Goal: Obtain resource: Download file/media

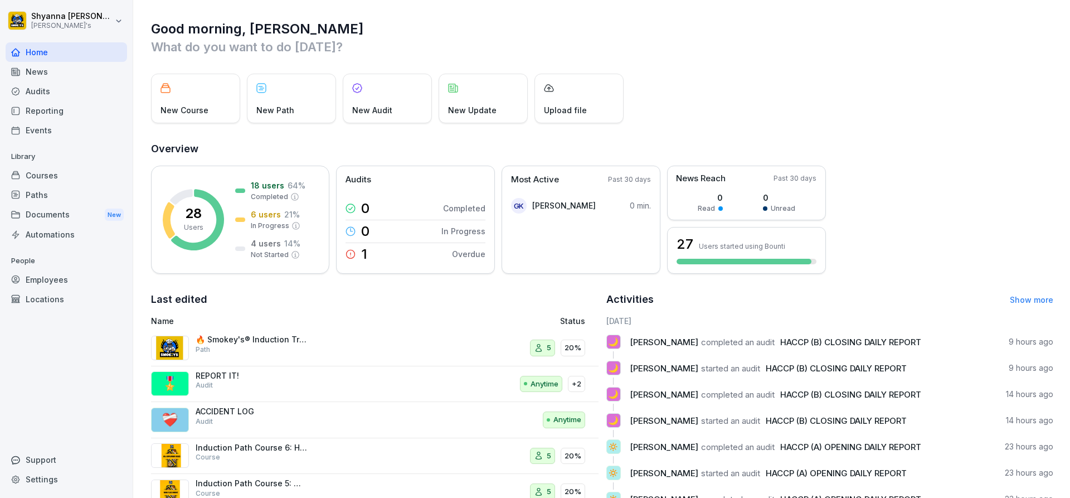
click at [33, 88] on div "Audits" at bounding box center [67, 91] width 122 height 20
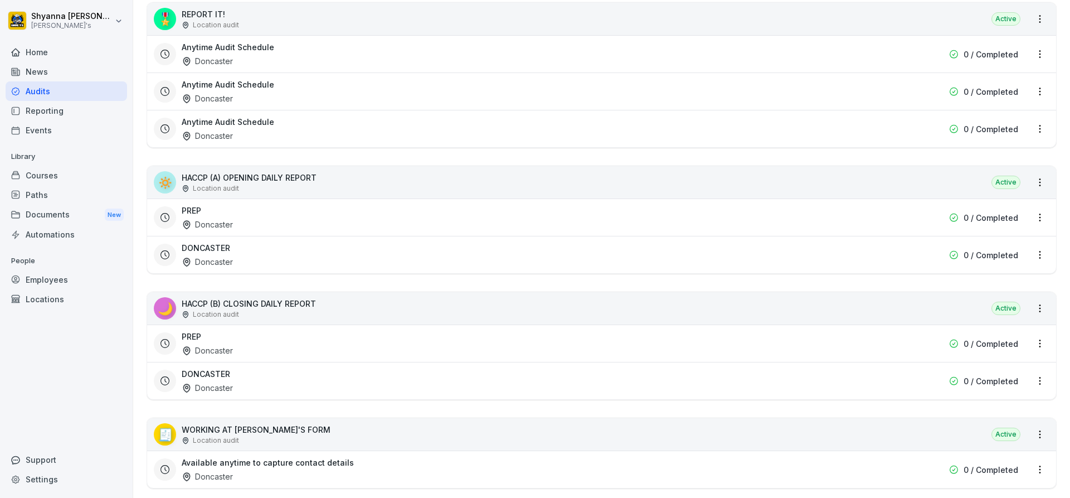
scroll to position [390, 0]
click at [249, 383] on div "DONCASTER Doncaster" at bounding box center [530, 380] width 697 height 26
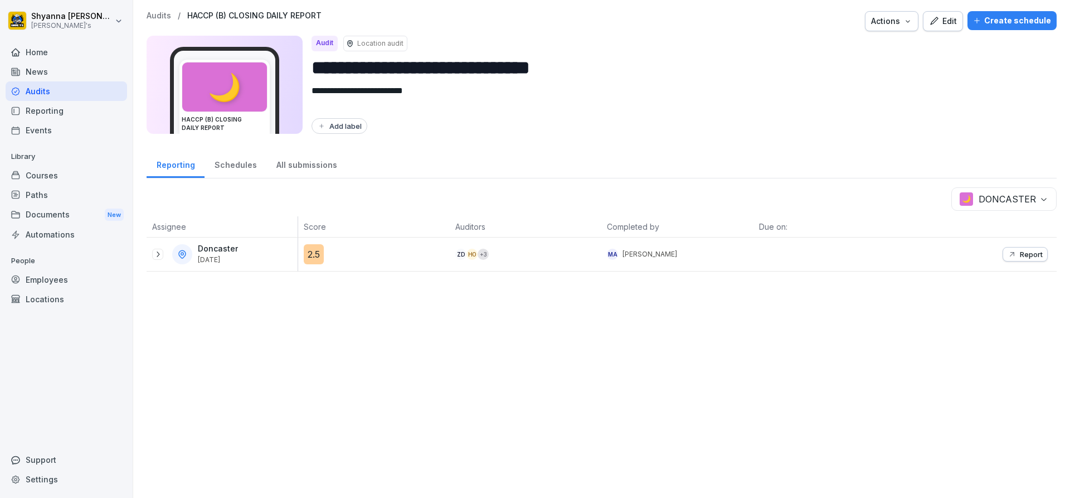
click at [1009, 260] on button "Report" at bounding box center [1025, 254] width 45 height 14
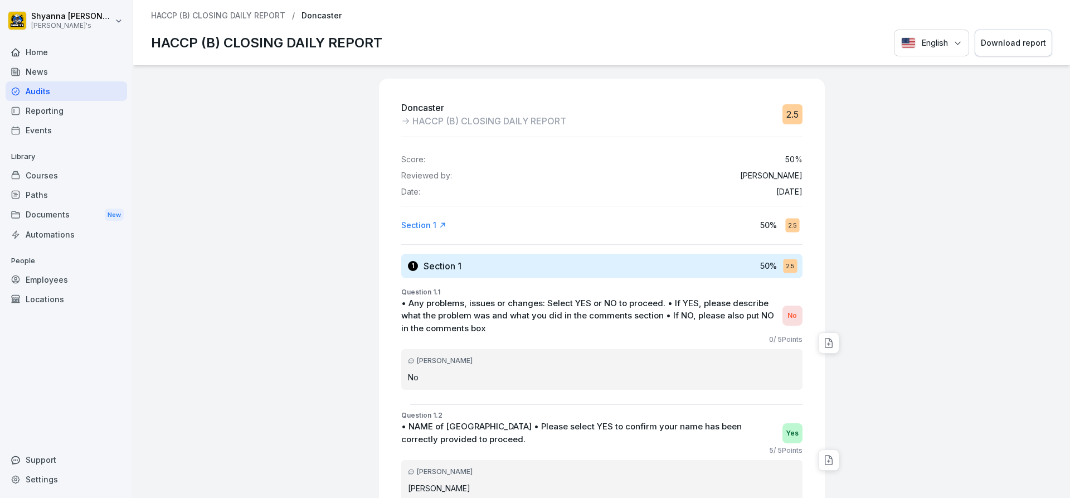
click at [1008, 31] on button "Download report" at bounding box center [1013, 43] width 77 height 27
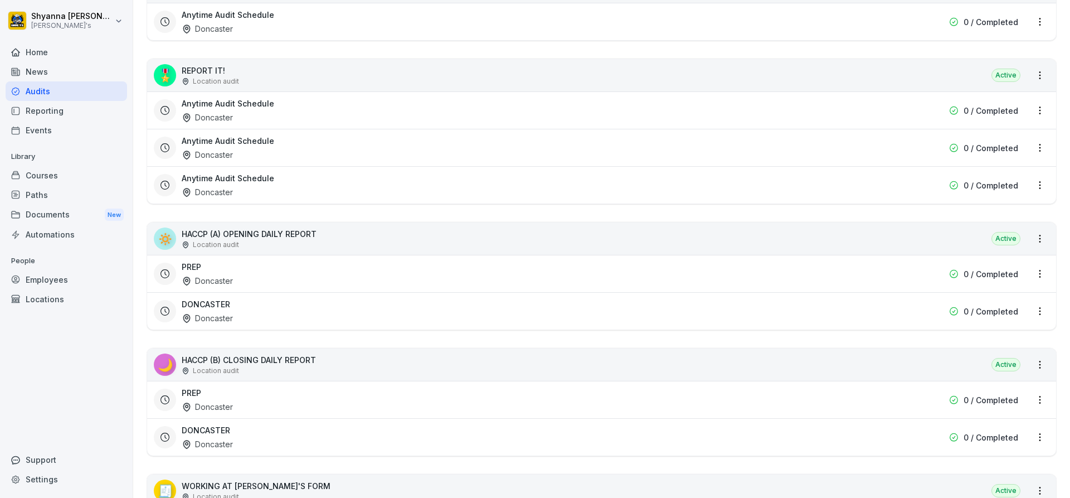
scroll to position [390, 0]
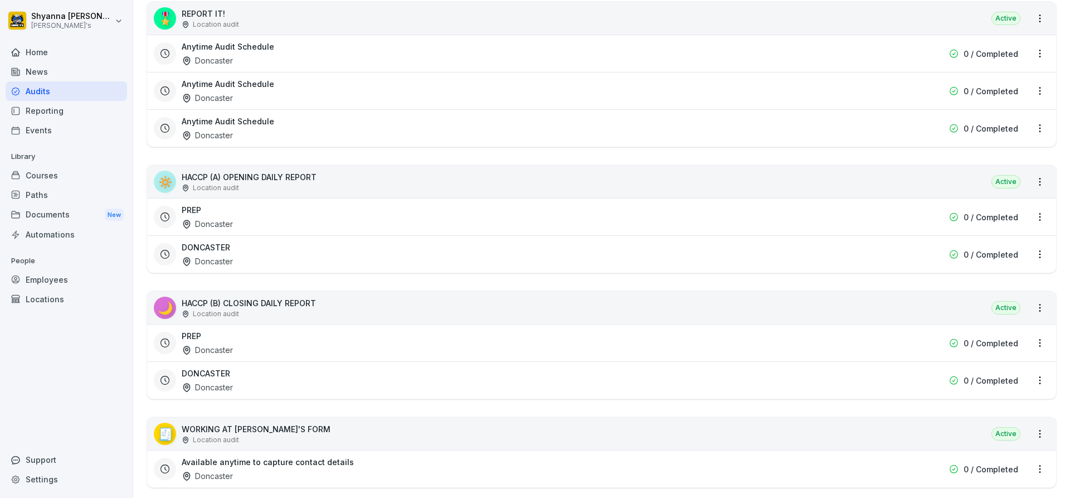
click at [372, 345] on div "PREP Doncaster" at bounding box center [530, 343] width 697 height 26
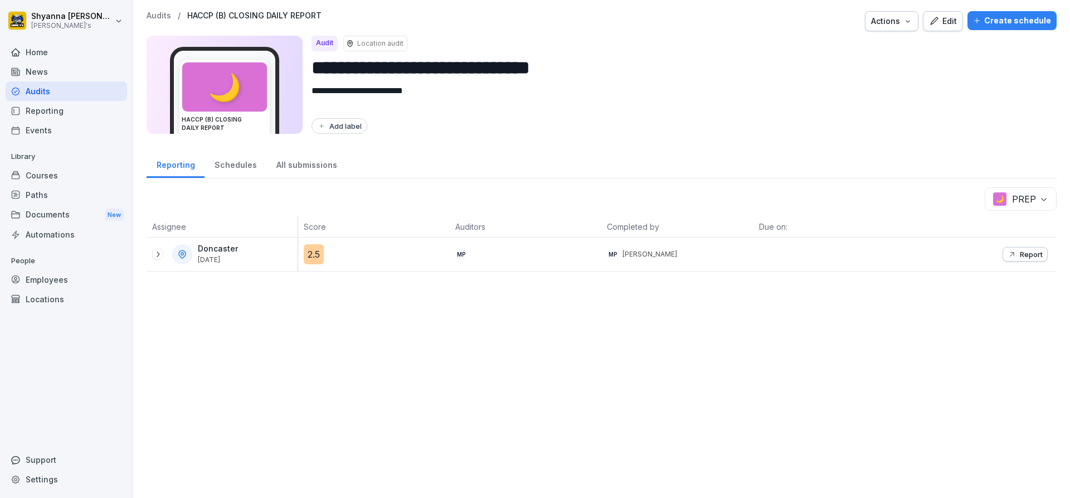
click at [156, 251] on icon at bounding box center [157, 254] width 9 height 9
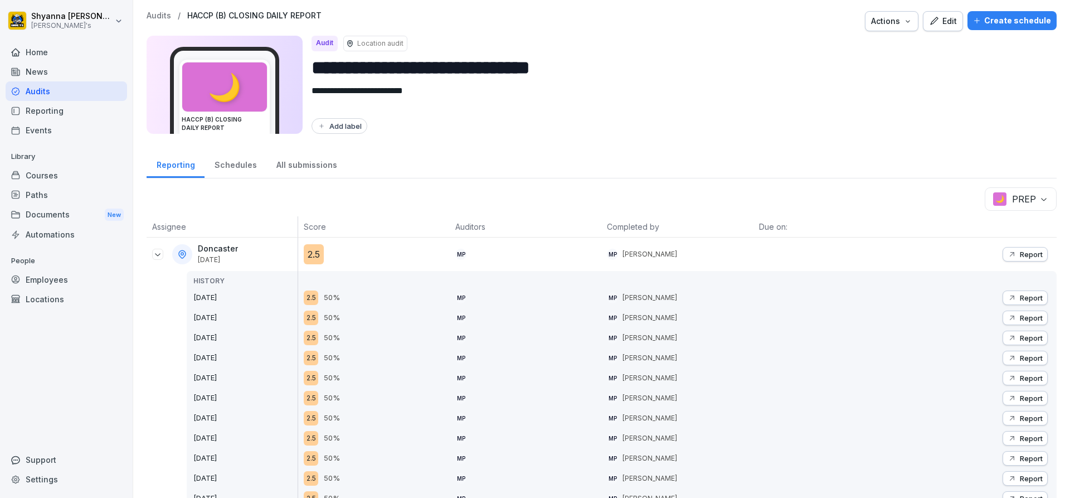
click at [1003, 249] on button "Report" at bounding box center [1025, 254] width 45 height 14
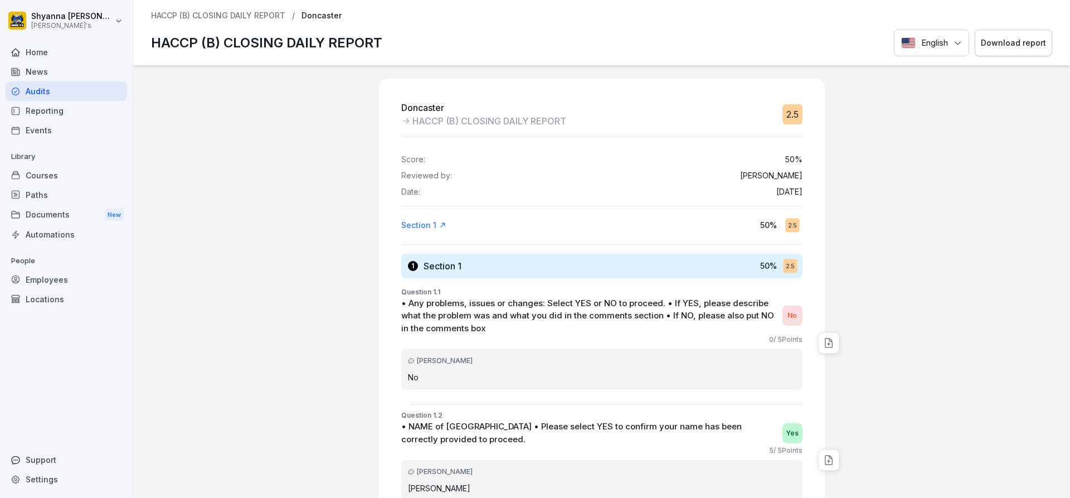
click at [995, 36] on button "Download report" at bounding box center [1013, 43] width 77 height 27
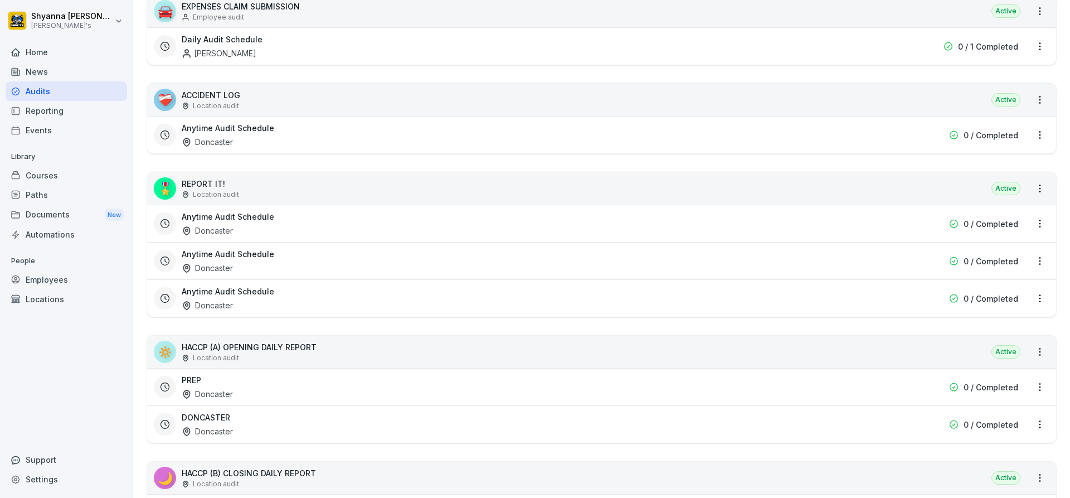
scroll to position [223, 0]
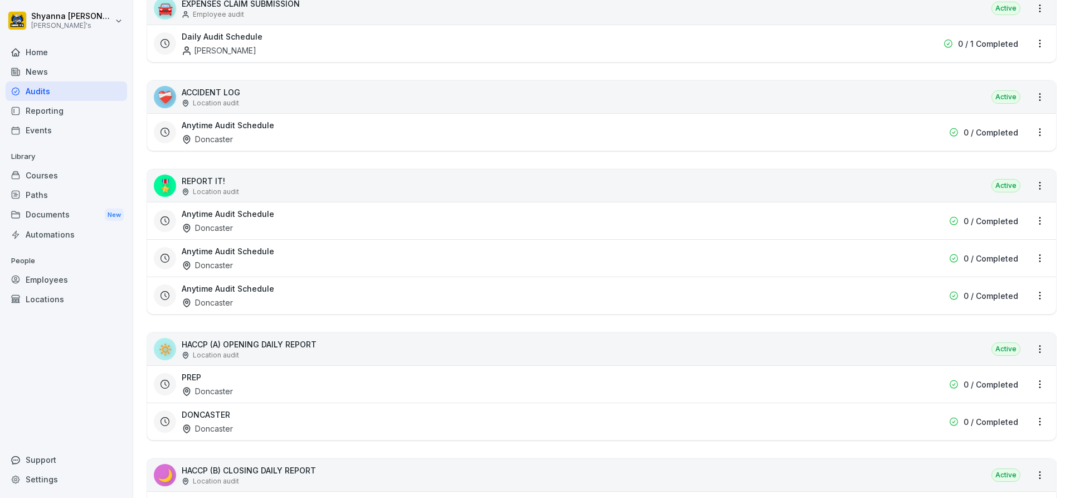
click at [269, 409] on div "DONCASTER Doncaster" at bounding box center [530, 422] width 697 height 26
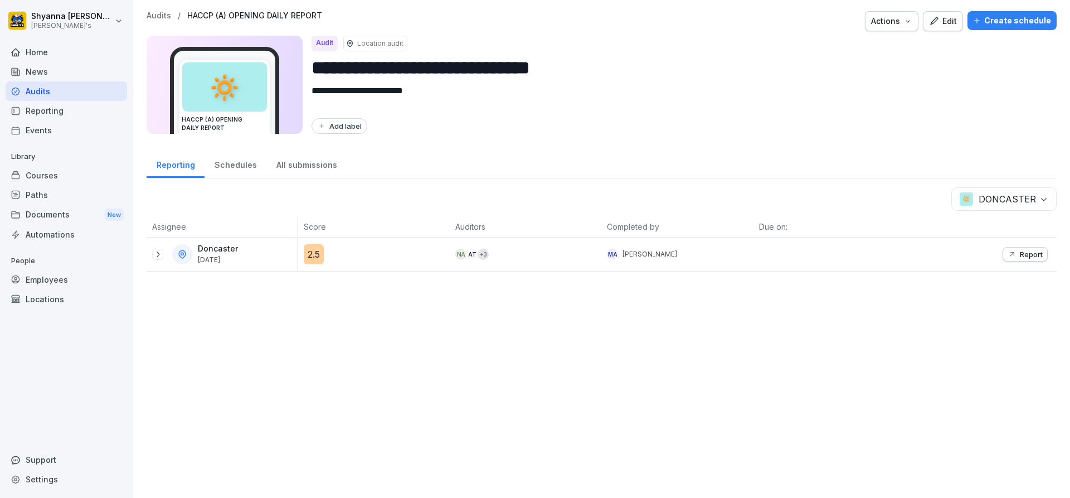
click at [269, 409] on div "**********" at bounding box center [601, 249] width 937 height 498
click at [161, 254] on icon at bounding box center [157, 254] width 9 height 9
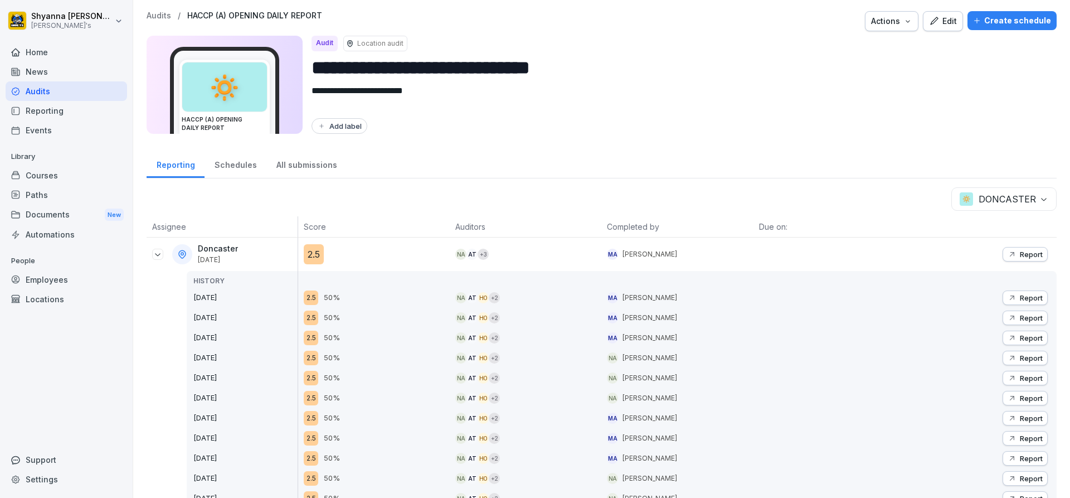
click at [1008, 314] on icon "button" at bounding box center [1012, 317] width 9 height 9
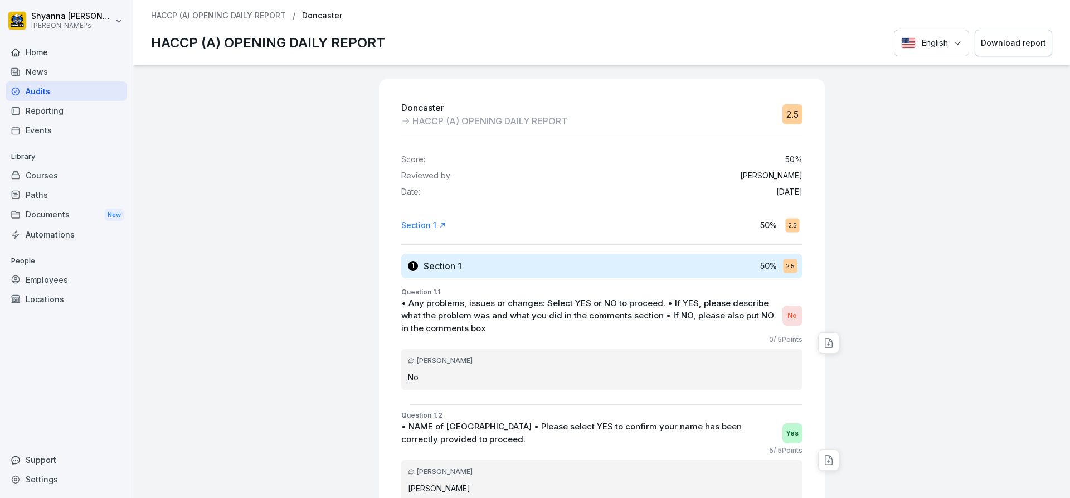
click at [1032, 50] on button "Download report" at bounding box center [1013, 43] width 77 height 27
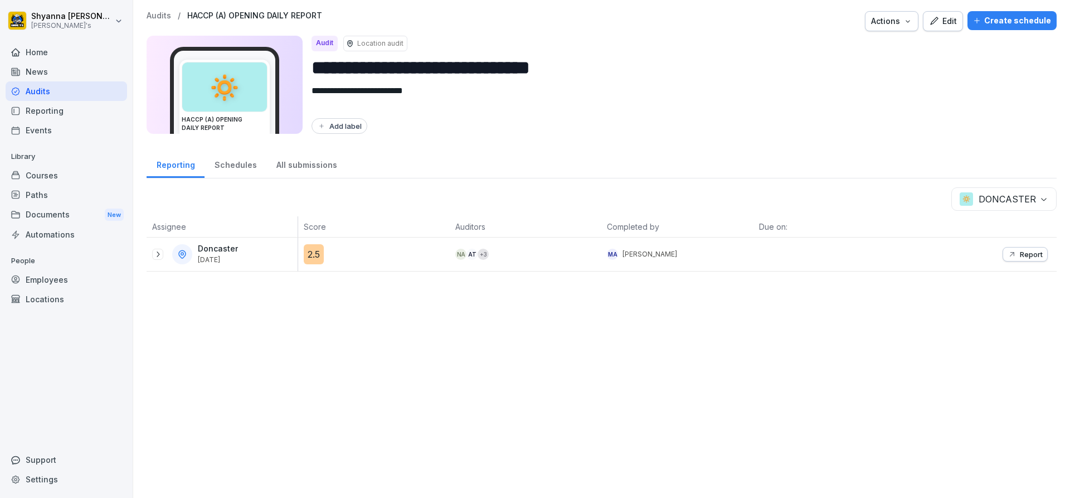
click at [150, 250] on div "Doncaster [DATE]" at bounding box center [222, 253] width 151 height 33
click at [155, 256] on icon at bounding box center [157, 254] width 9 height 9
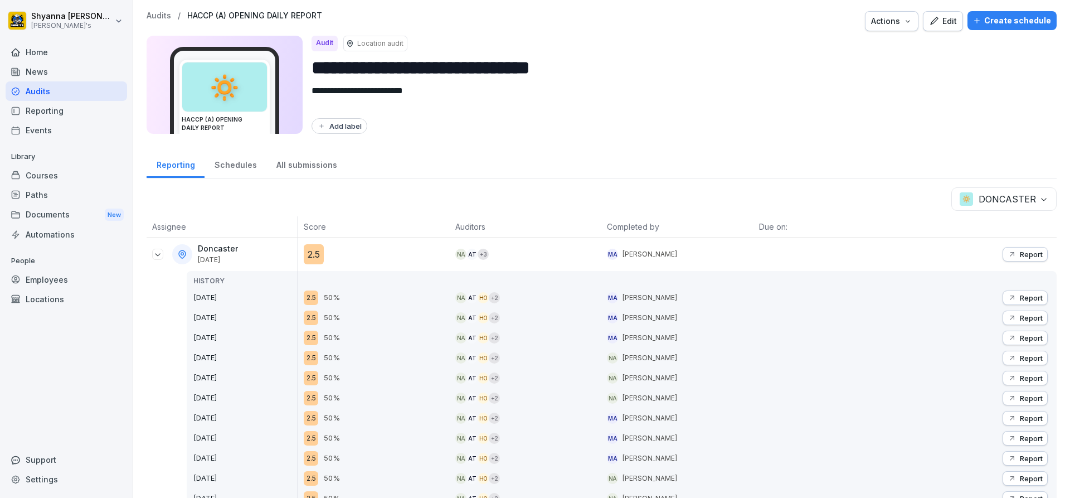
click at [1020, 297] on p "Report" at bounding box center [1031, 297] width 23 height 9
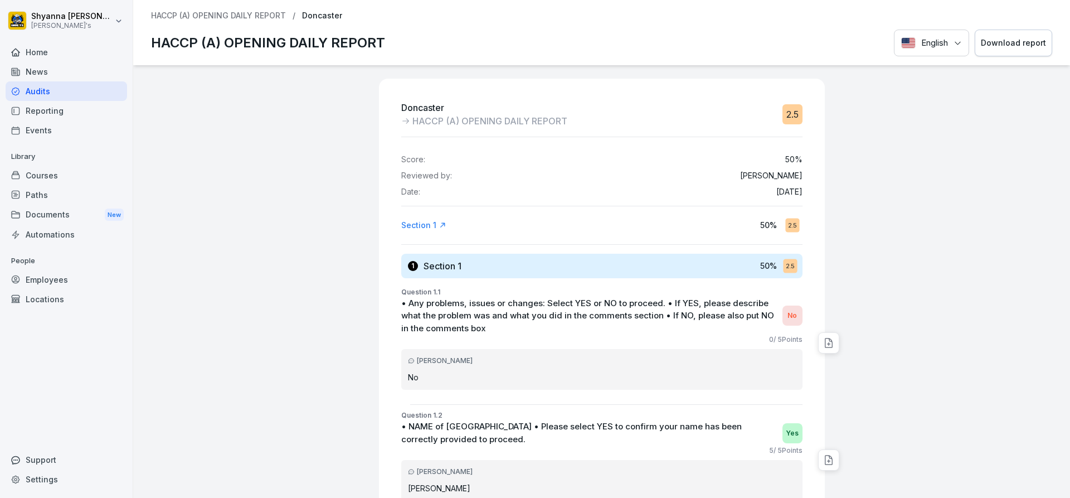
click at [986, 48] on div "Download report" at bounding box center [1013, 43] width 65 height 12
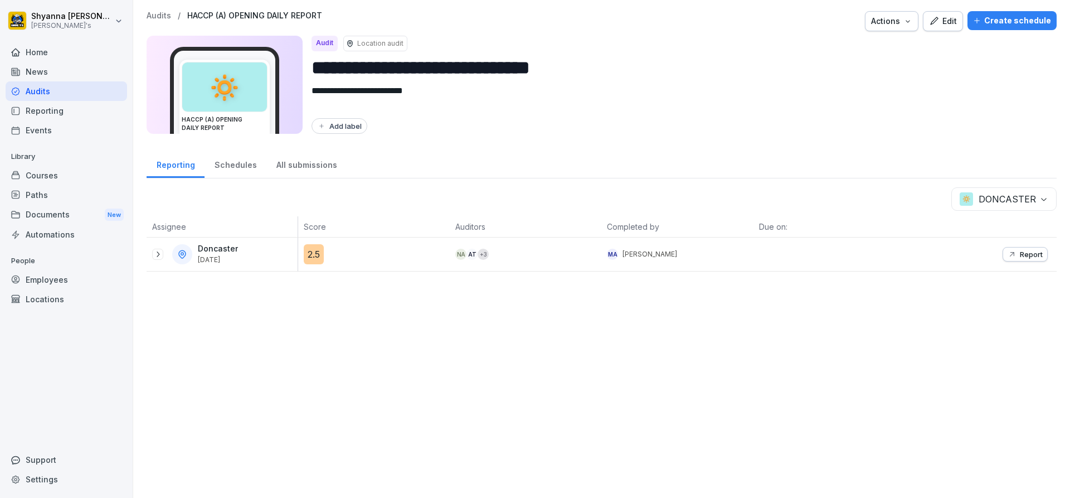
drag, startPoint x: 161, startPoint y: 250, endPoint x: 900, endPoint y: 227, distance: 738.9
click at [161, 250] on icon at bounding box center [157, 254] width 9 height 9
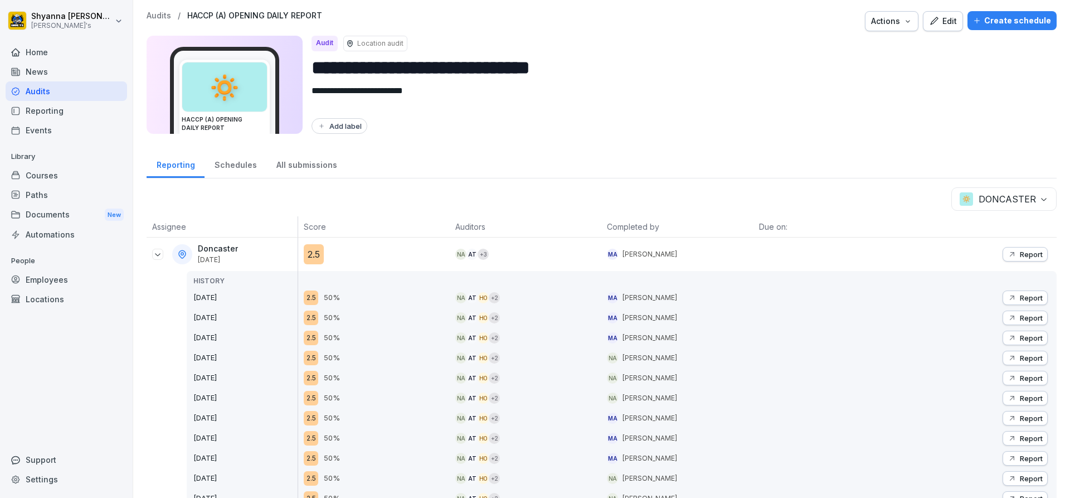
drag, startPoint x: 1041, startPoint y: 250, endPoint x: 1032, endPoint y: 254, distance: 9.5
click at [1029, 256] on p "Report" at bounding box center [1031, 254] width 23 height 9
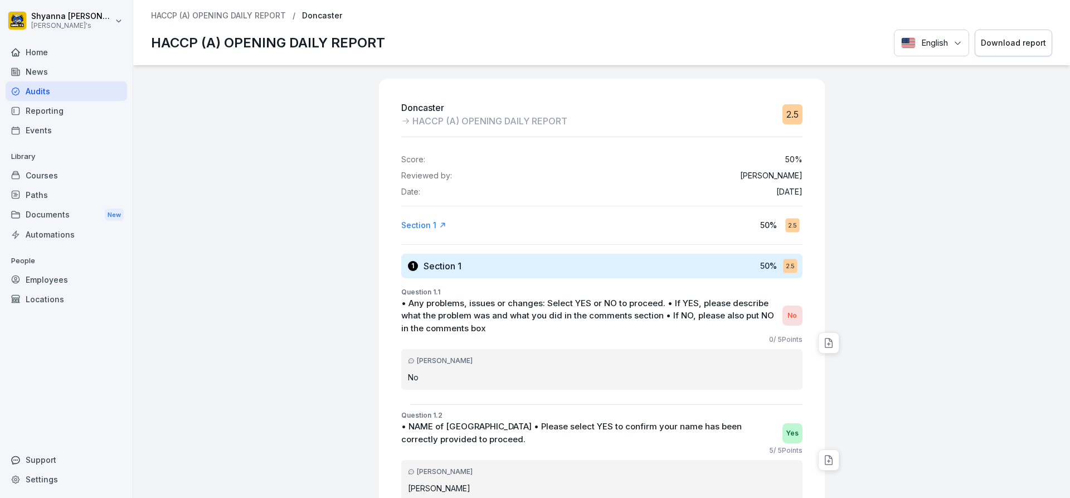
click at [1023, 40] on div "Download report" at bounding box center [1013, 43] width 65 height 12
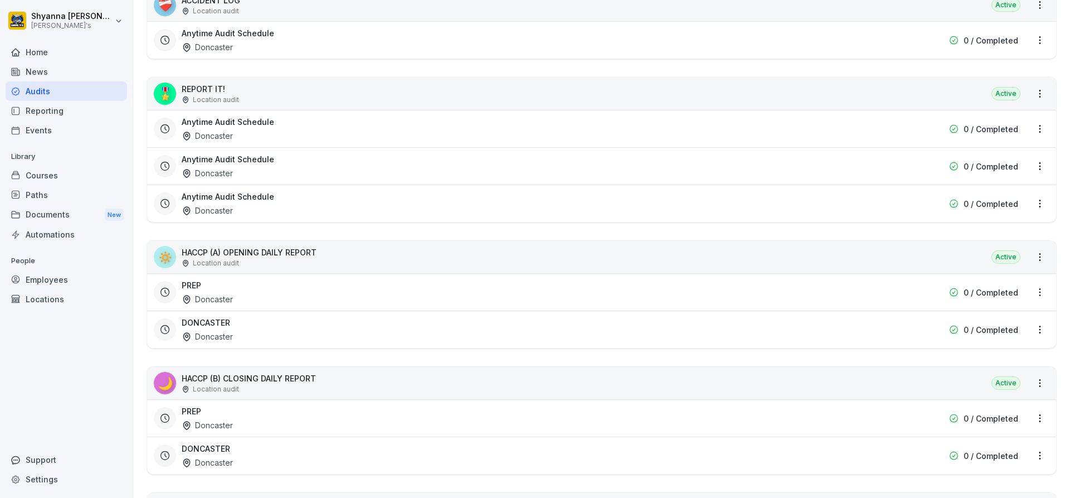
scroll to position [334, 0]
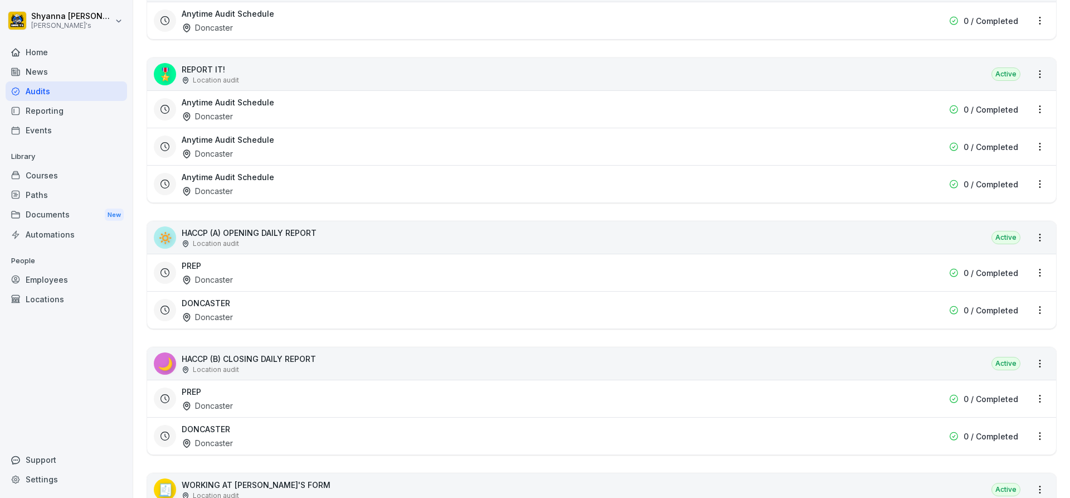
click at [271, 271] on div "PREP Doncaster" at bounding box center [530, 273] width 697 height 26
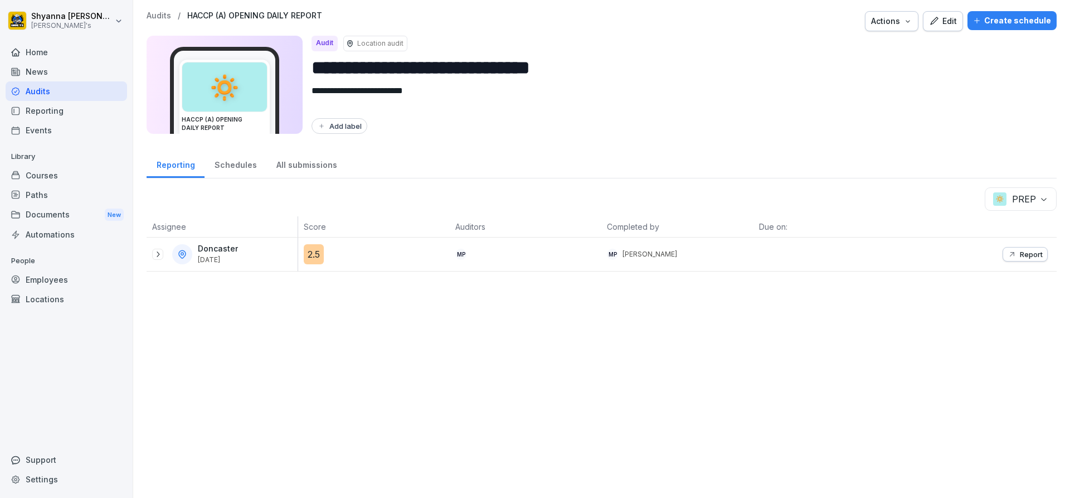
click at [158, 252] on icon at bounding box center [157, 254] width 9 height 9
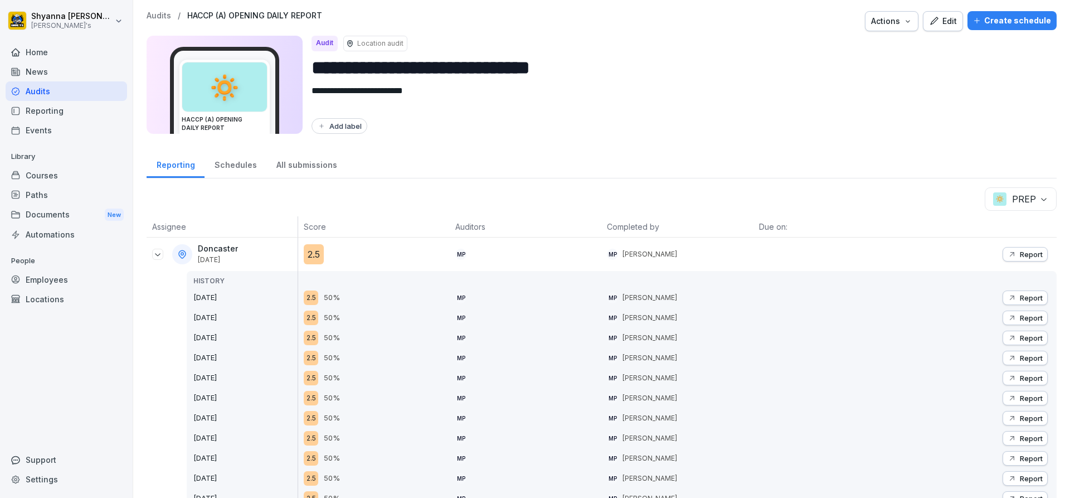
click at [1008, 255] on icon "button" at bounding box center [1012, 254] width 9 height 9
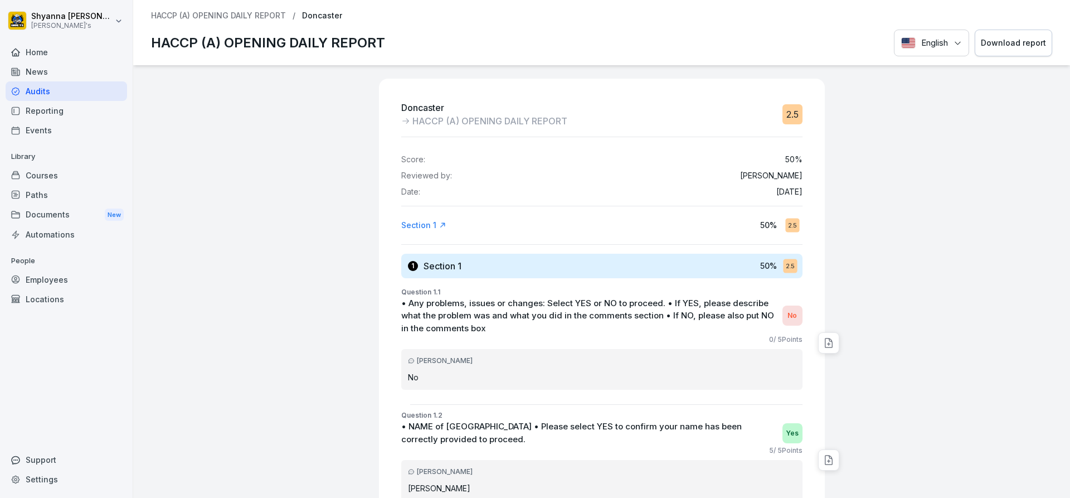
click at [996, 37] on div "Download report" at bounding box center [1013, 43] width 65 height 12
